Goal: Task Accomplishment & Management: Complete application form

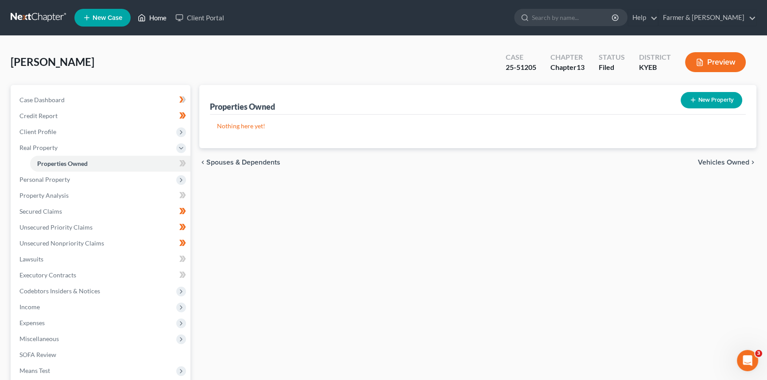
click at [151, 18] on link "Home" at bounding box center [152, 18] width 38 height 16
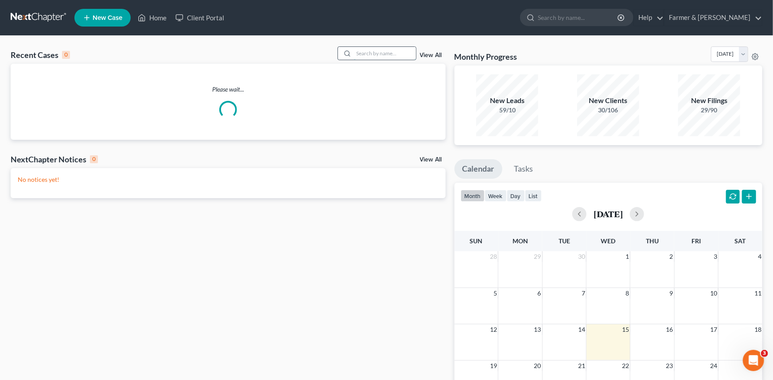
click at [355, 51] on input "search" at bounding box center [385, 53] width 62 height 13
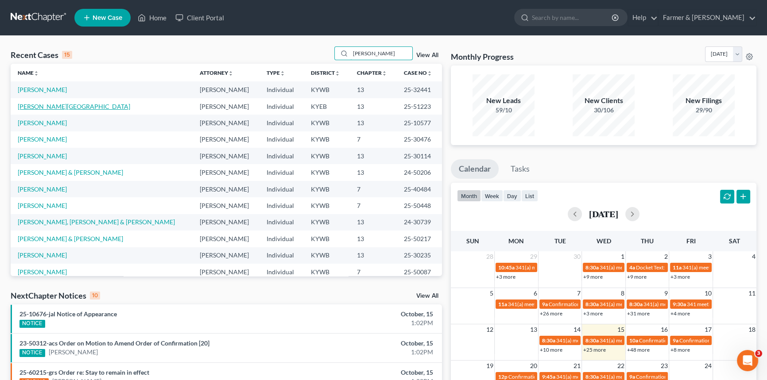
type input "[PERSON_NAME]"
click at [59, 107] on link "[PERSON_NAME][GEOGRAPHIC_DATA]" at bounding box center [74, 107] width 112 height 8
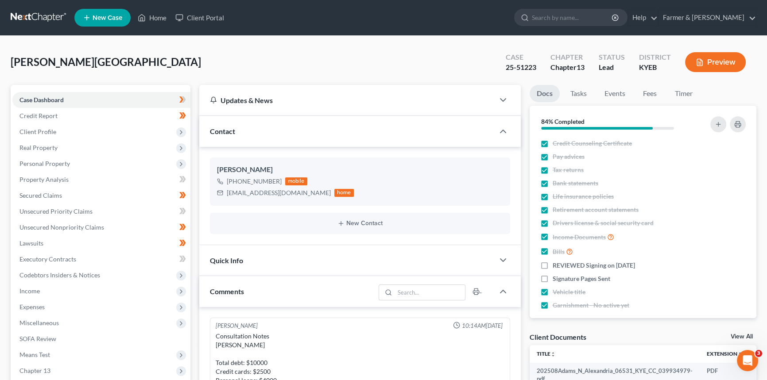
scroll to position [372, 0]
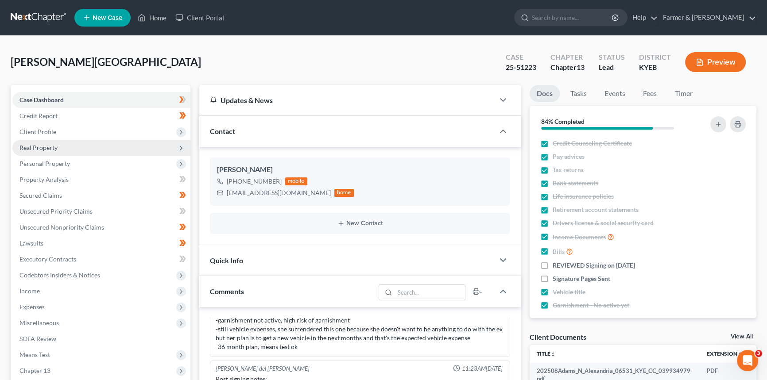
click at [55, 148] on span "Real Property" at bounding box center [38, 148] width 38 height 8
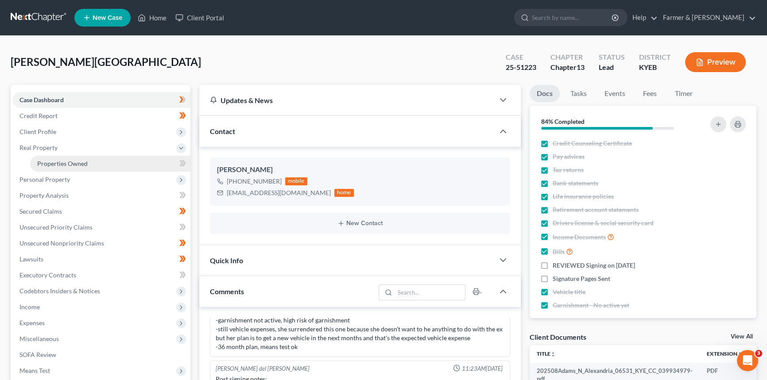
click at [59, 162] on span "Properties Owned" at bounding box center [62, 164] width 50 height 8
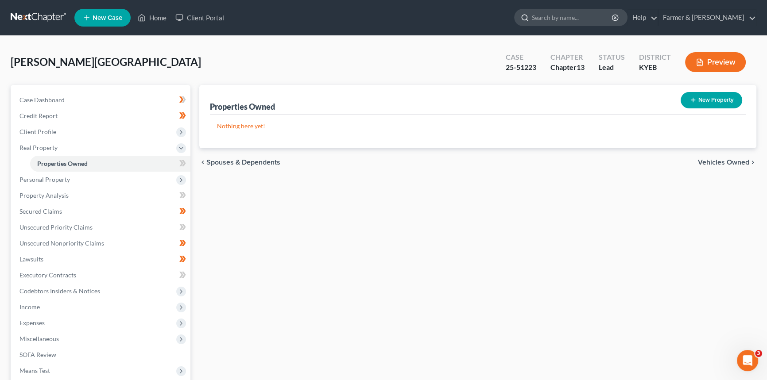
click at [565, 13] on input "search" at bounding box center [572, 17] width 81 height 16
type input "[PERSON_NAME]"
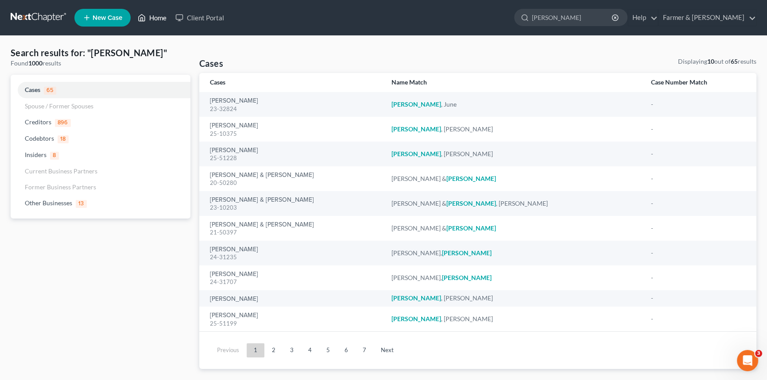
drag, startPoint x: 155, startPoint y: 20, endPoint x: 18, endPoint y: 6, distance: 137.9
click at [155, 20] on link "Home" at bounding box center [152, 18] width 38 height 16
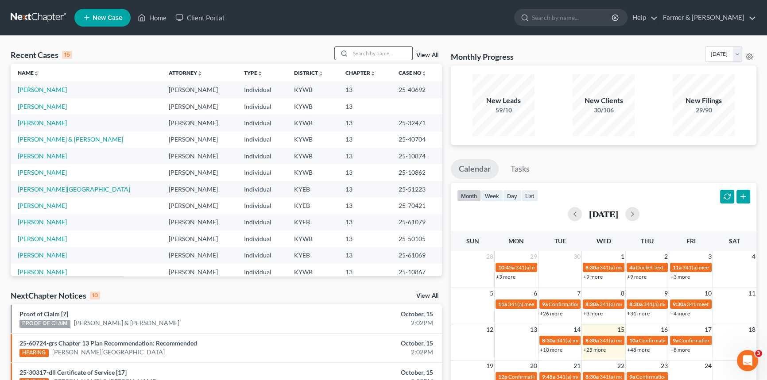
click at [367, 48] on input "search" at bounding box center [381, 53] width 62 height 13
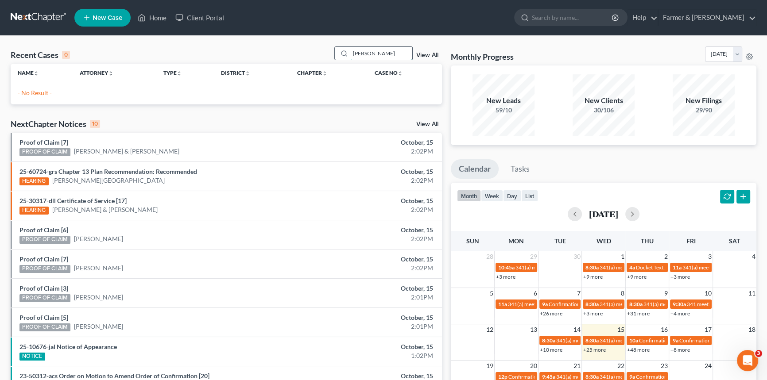
type input "[PERSON_NAME]"
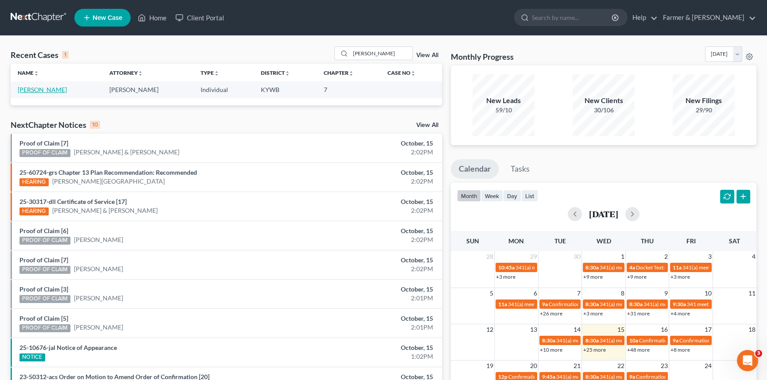
click at [35, 90] on link "[PERSON_NAME]" at bounding box center [42, 90] width 49 height 8
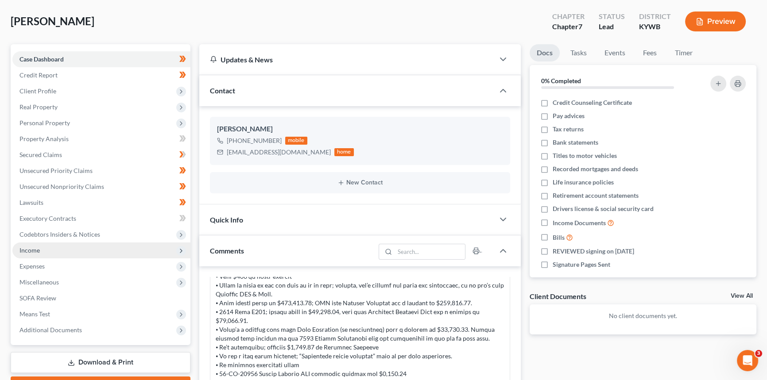
scroll to position [40, 0]
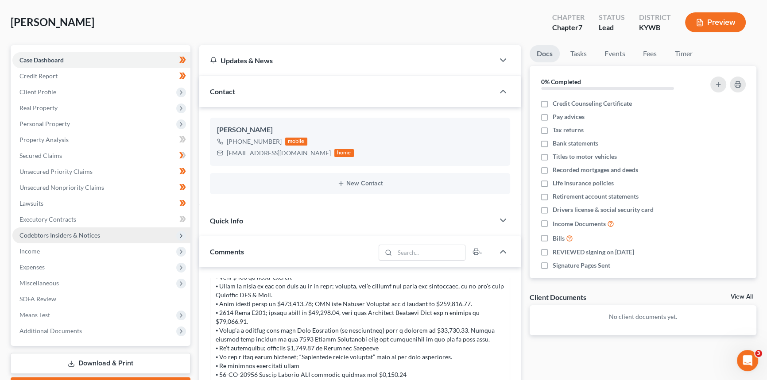
click at [66, 228] on span "Codebtors Insiders & Notices" at bounding box center [101, 236] width 178 height 16
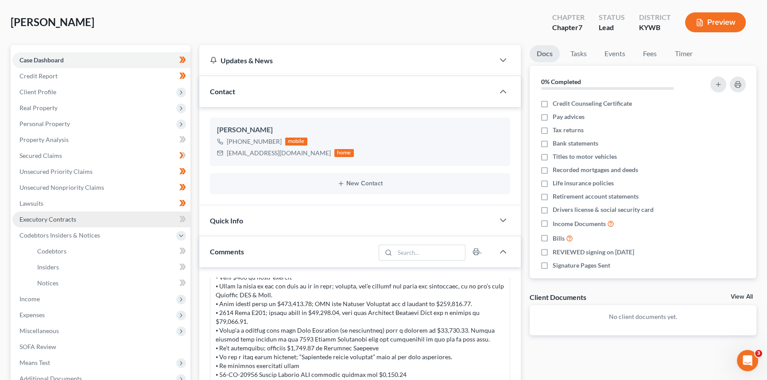
click at [67, 221] on span "Executory Contracts" at bounding box center [47, 220] width 57 height 8
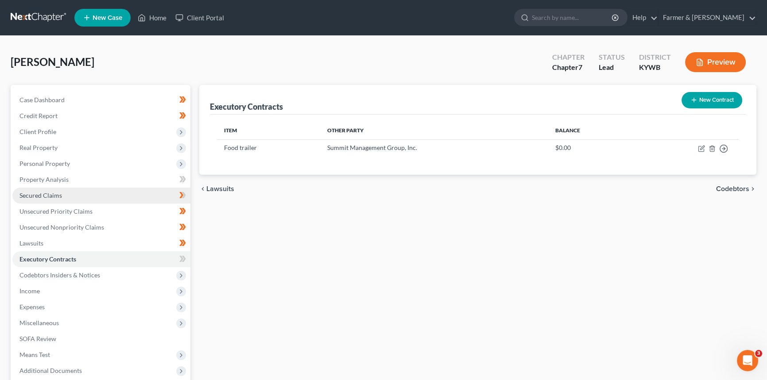
click at [43, 195] on span "Secured Claims" at bounding box center [40, 196] width 43 height 8
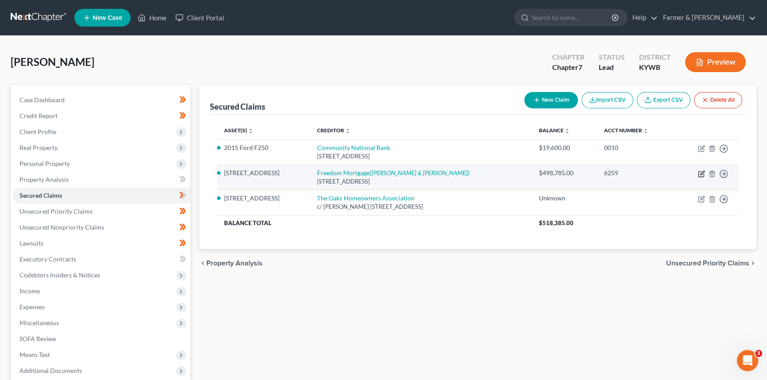
click at [702, 173] on icon "button" at bounding box center [701, 173] width 7 height 7
select select "15"
select select "4"
select select "0"
select select "3"
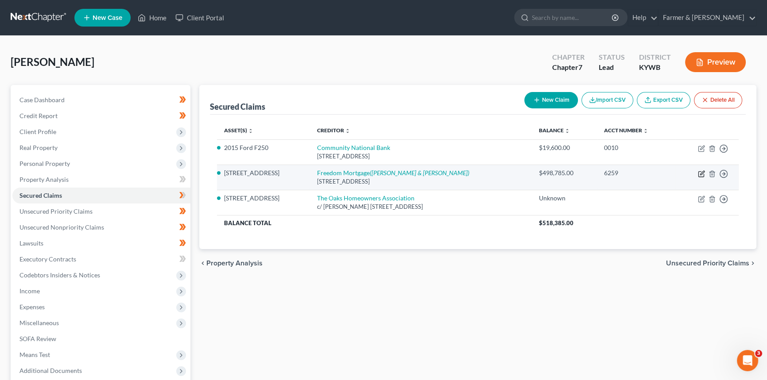
select select "0"
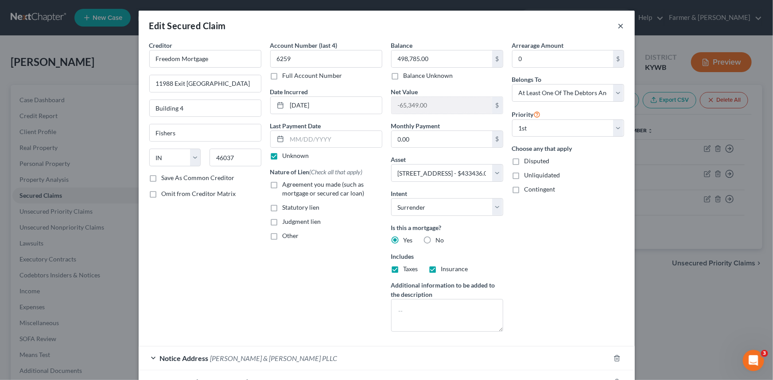
click at [618, 25] on button "×" at bounding box center [621, 25] width 6 height 11
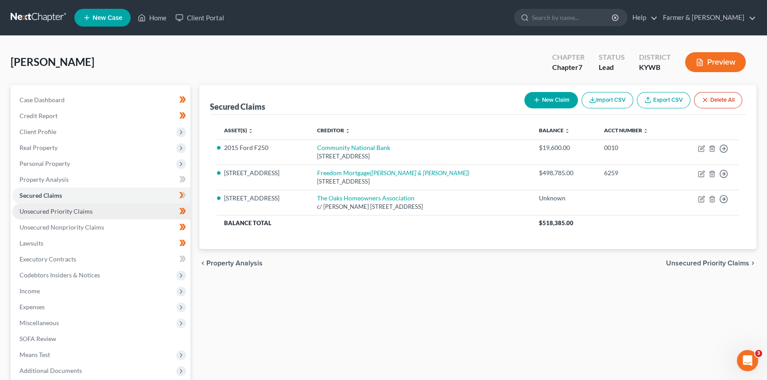
click at [66, 211] on span "Unsecured Priority Claims" at bounding box center [55, 212] width 73 height 8
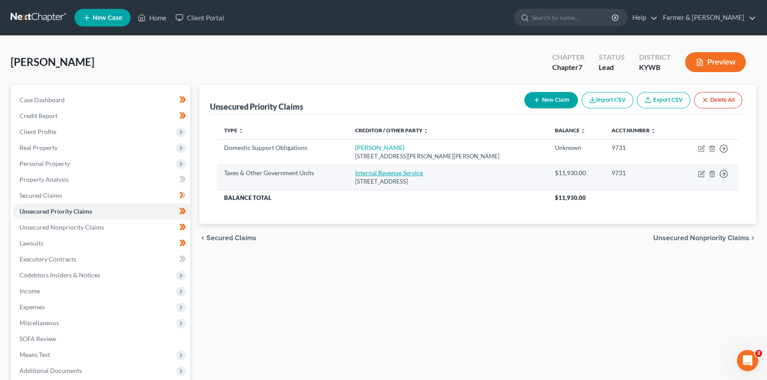
click at [417, 171] on link "Internal Revenue Service" at bounding box center [389, 173] width 68 height 8
select select "0"
select select "39"
select select "0"
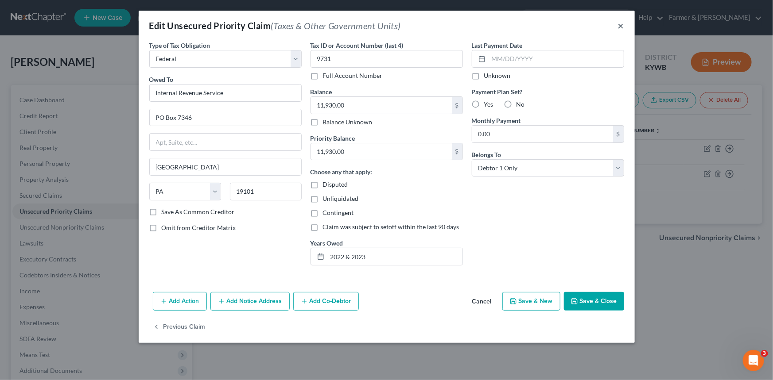
click at [619, 25] on button "×" at bounding box center [621, 25] width 6 height 11
